Goal: Navigation & Orientation: Find specific page/section

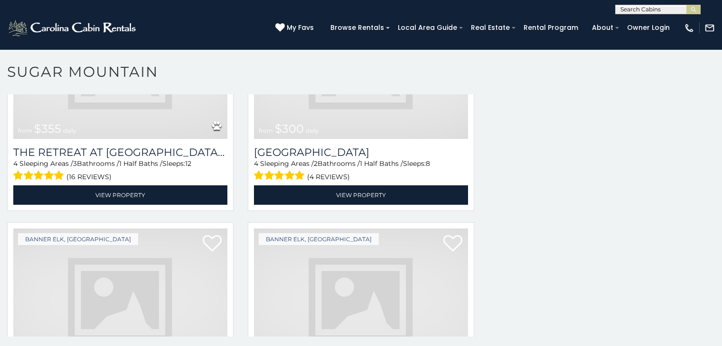
scroll to position [28, 0]
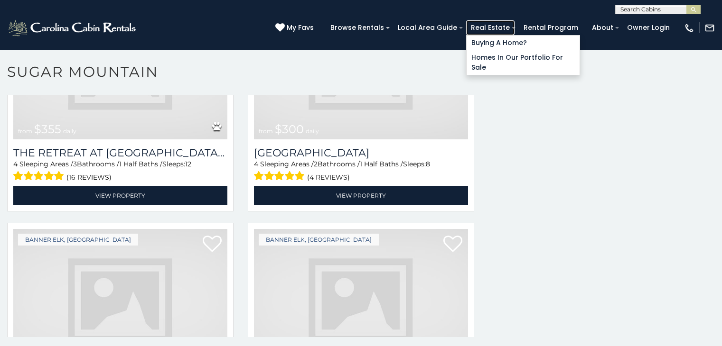
click at [514, 26] on link "Real Estate" at bounding box center [490, 27] width 48 height 15
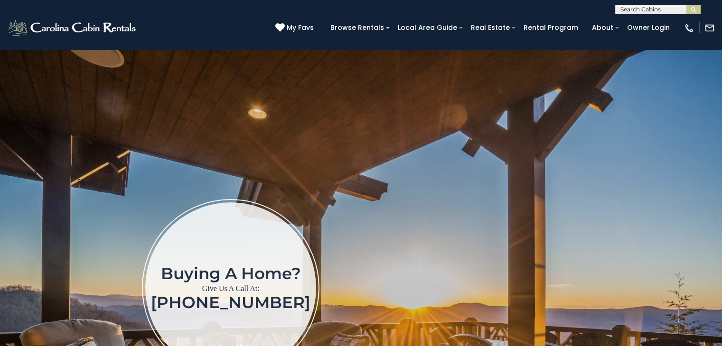
scroll to position [33, 0]
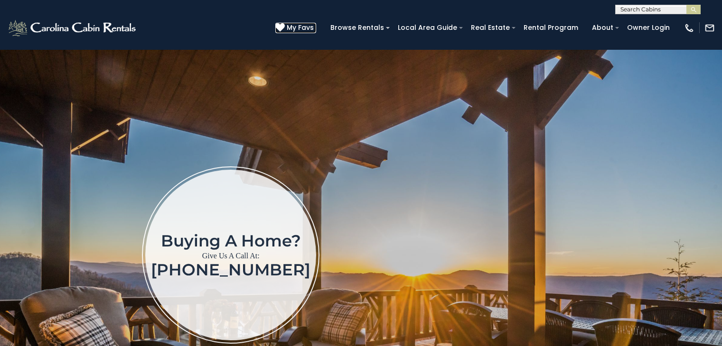
click at [314, 23] on span "My Favs" at bounding box center [300, 28] width 27 height 10
